Goal: Find specific page/section: Find specific page/section

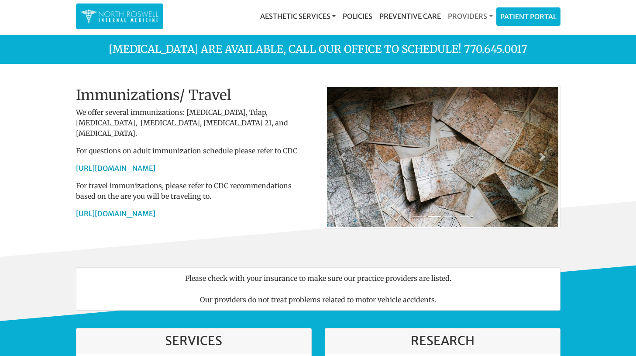
click at [470, 13] on link "Providers" at bounding box center [470, 15] width 52 height 17
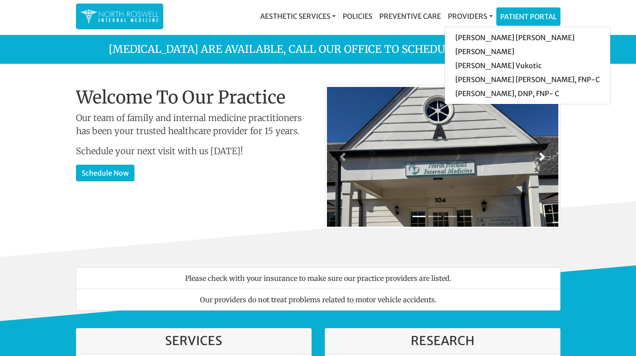
click at [541, 158] on span at bounding box center [542, 156] width 9 height 9
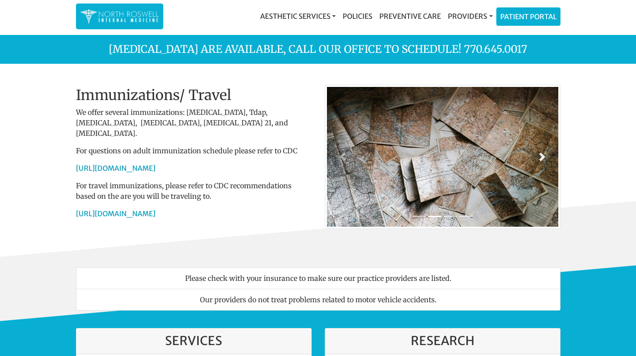
click at [541, 158] on span at bounding box center [542, 156] width 9 height 9
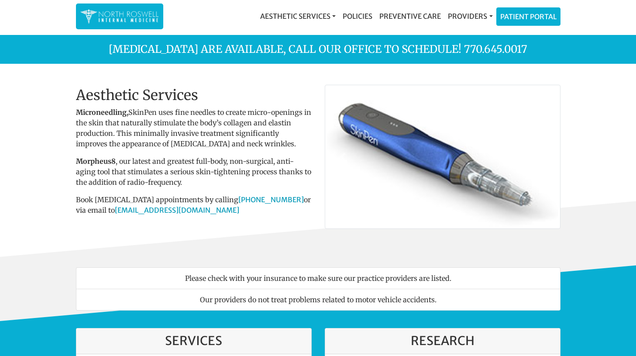
click at [541, 158] on span at bounding box center [542, 156] width 9 height 9
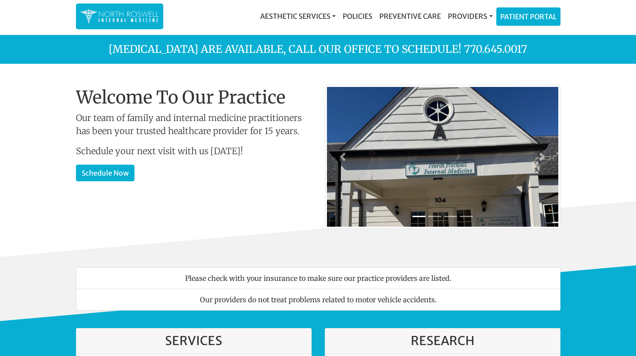
scroll to position [-1, 0]
click at [305, 15] on link "Aesthetic Services" at bounding box center [298, 15] width 83 height 17
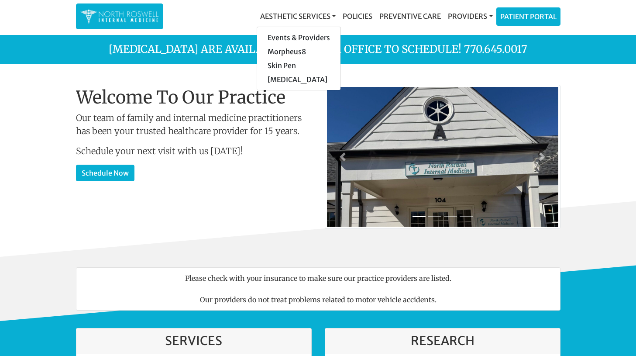
click at [290, 148] on p "Schedule your next visit with us today!" at bounding box center [194, 151] width 236 height 13
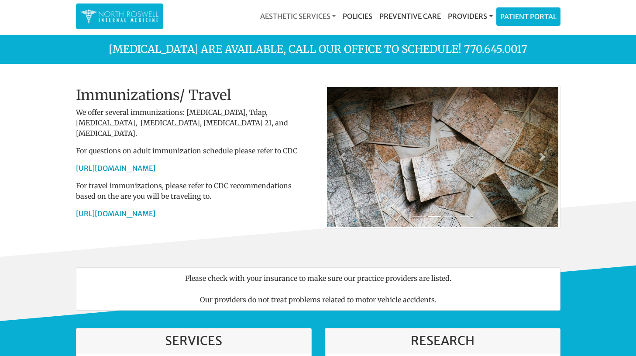
click at [320, 13] on link "Aesthetic Services" at bounding box center [298, 15] width 83 height 17
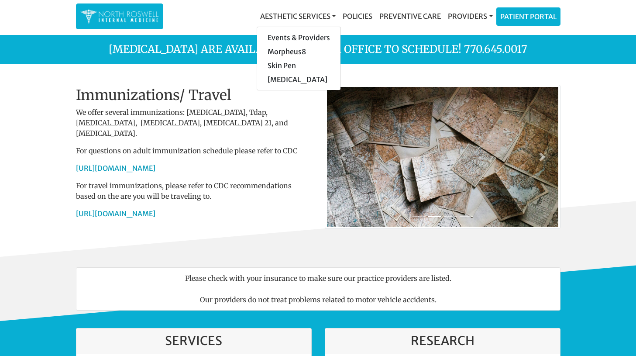
click at [282, 117] on p "We offer several immunizations: Hepatitis B, Tdap, Varicella, Shingles, Pneumon…" at bounding box center [194, 122] width 236 height 31
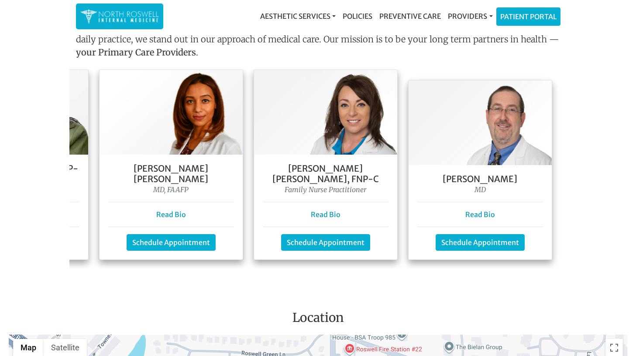
scroll to position [0, 288]
click at [480, 210] on link "Read Bio" at bounding box center [480, 214] width 30 height 9
click at [172, 210] on link "Read Bio" at bounding box center [171, 214] width 30 height 9
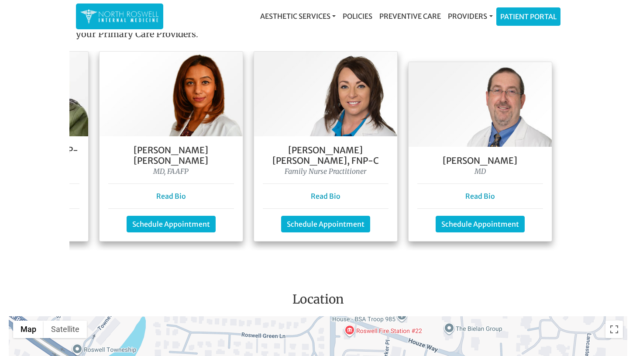
scroll to position [819, 0]
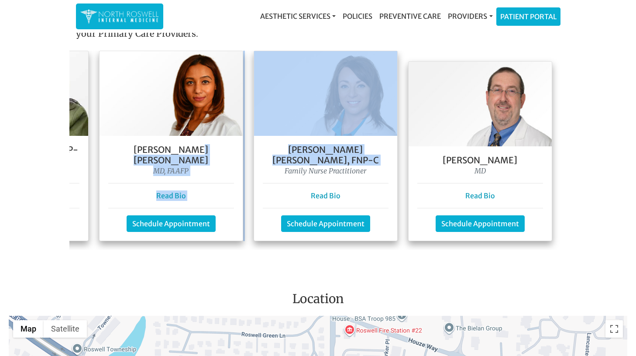
drag, startPoint x: 180, startPoint y: 151, endPoint x: 282, endPoint y: 158, distance: 102.4
click at [282, 158] on div "Dr. Goga Vukotic MD Read Bio Schedule Appointment Gabi Clark, DNP, FNP- C Famil…" at bounding box center [174, 150] width 786 height 199
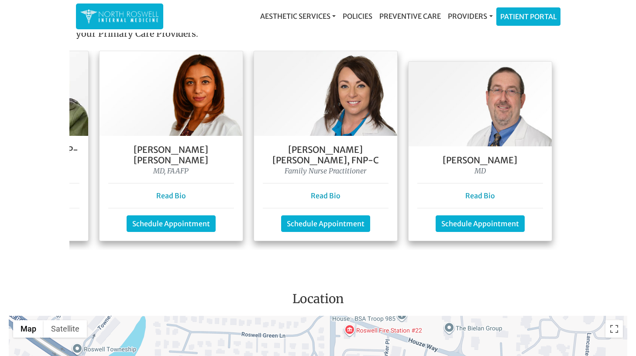
click at [258, 249] on main "Flu shots are available, call our office to schedule! 770.645.0017 Welcome To O…" at bounding box center [318, 37] width 636 height 1643
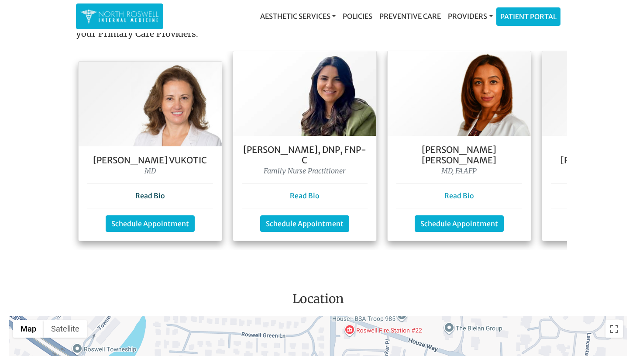
scroll to position [0, 0]
click at [156, 191] on link "Read Bio" at bounding box center [150, 195] width 30 height 9
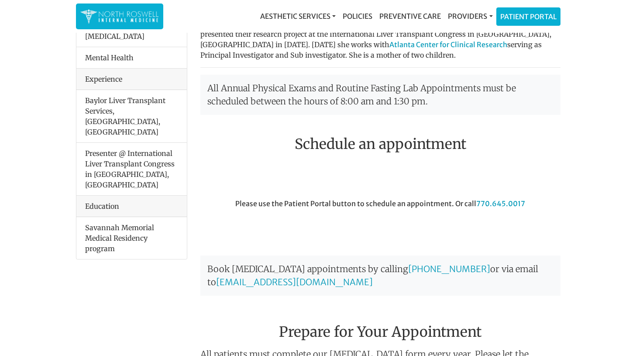
scroll to position [272, 0]
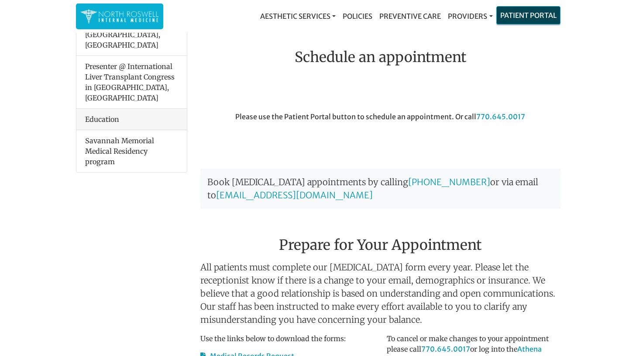
click at [531, 20] on link "Patient Portal" at bounding box center [528, 15] width 63 height 17
